Goal: Information Seeking & Learning: Learn about a topic

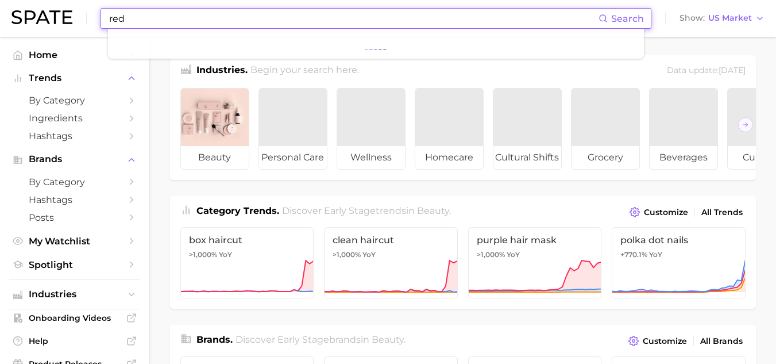
type input "red"
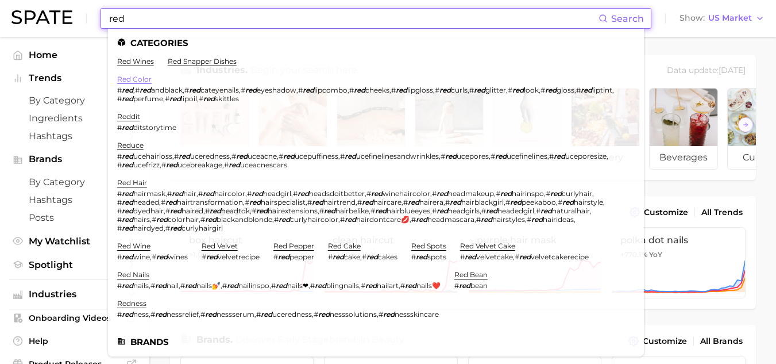
click at [135, 78] on link "red color" at bounding box center [134, 79] width 34 height 9
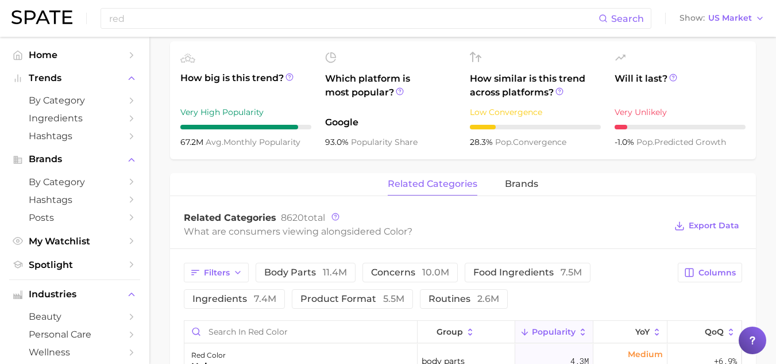
scroll to position [396, 0]
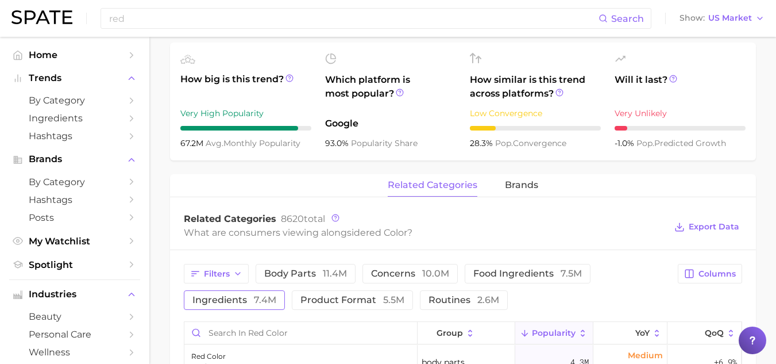
click at [244, 300] on span "ingredients 7.4m" at bounding box center [234, 299] width 84 height 9
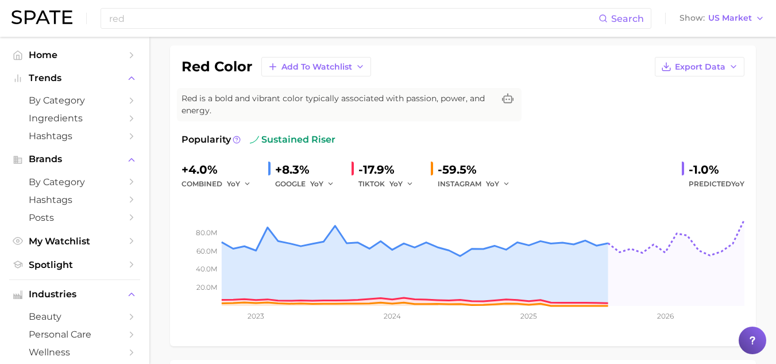
scroll to position [44, 0]
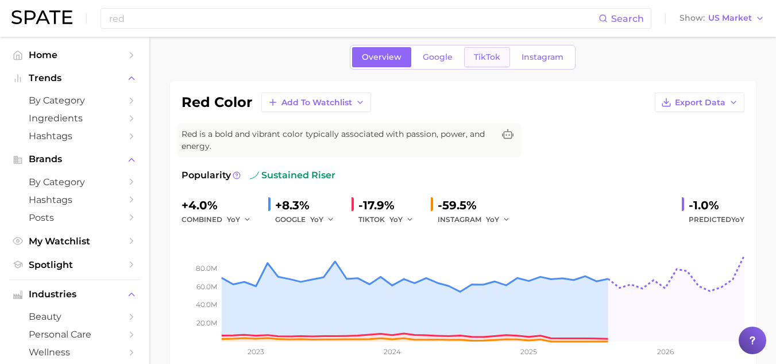
click at [481, 60] on span "TikTok" at bounding box center [487, 57] width 26 height 10
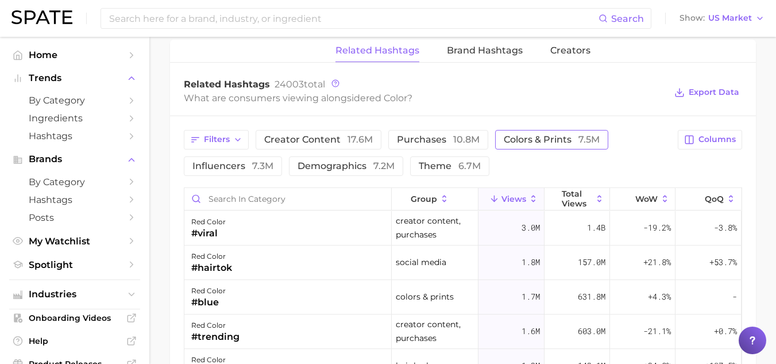
click at [512, 137] on span "colors & prints 7.5m" at bounding box center [552, 139] width 96 height 9
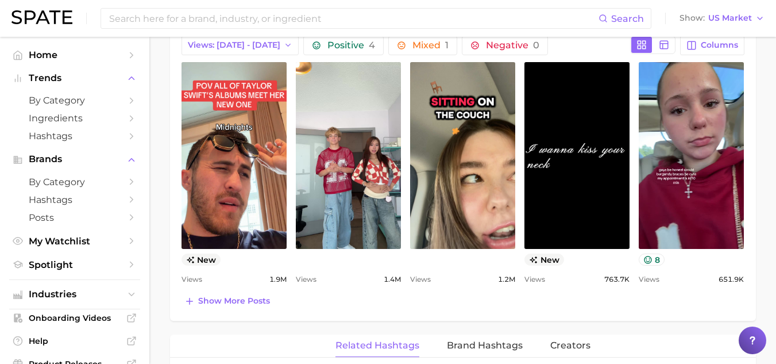
scroll to position [596, 0]
